Goal: Find specific fact: Find specific fact

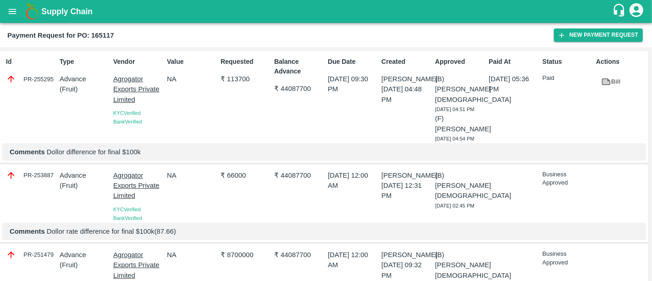
click at [31, 180] on div "PR-253887" at bounding box center [31, 175] width 50 height 10
copy div "PR-253887"
